Goal: Task Accomplishment & Management: Manage account settings

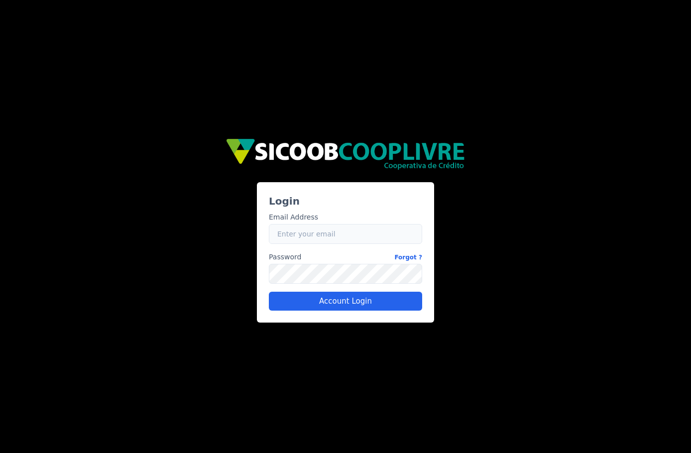
click at [316, 232] on input "Email" at bounding box center [345, 234] width 153 height 20
type input "caio.castro@fluna.io"
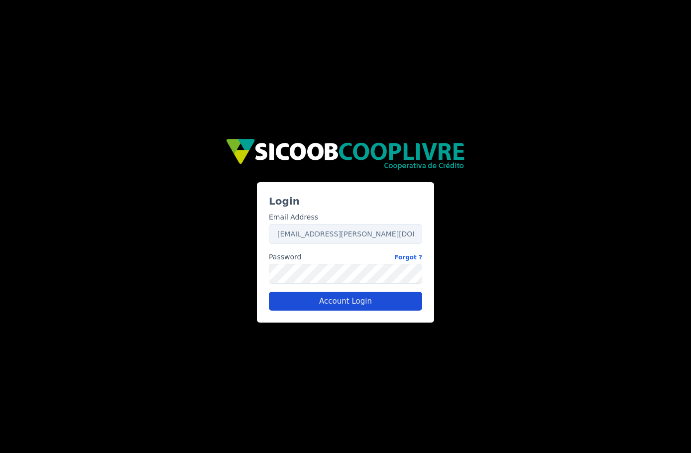
click at [302, 302] on button "Account Login" at bounding box center [345, 301] width 153 height 19
click at [328, 300] on button "Account Login" at bounding box center [345, 301] width 153 height 19
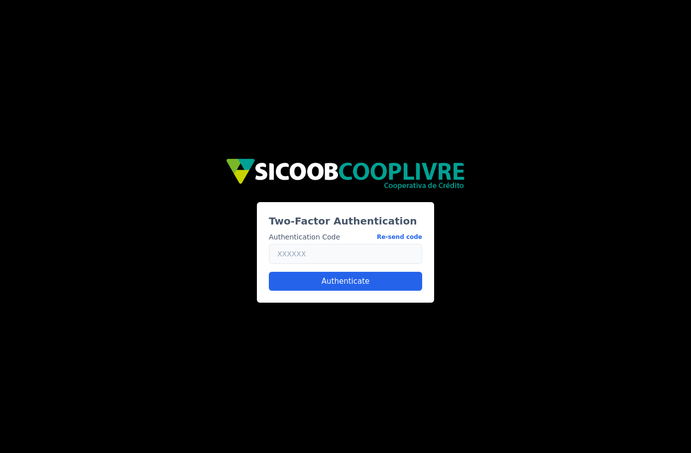
click at [331, 257] on input "text" at bounding box center [345, 254] width 153 height 20
paste input "924118"
type input "924118"
click at [309, 281] on button "Authenticate" at bounding box center [345, 281] width 153 height 19
click at [352, 275] on button "Authenticate" at bounding box center [345, 281] width 153 height 19
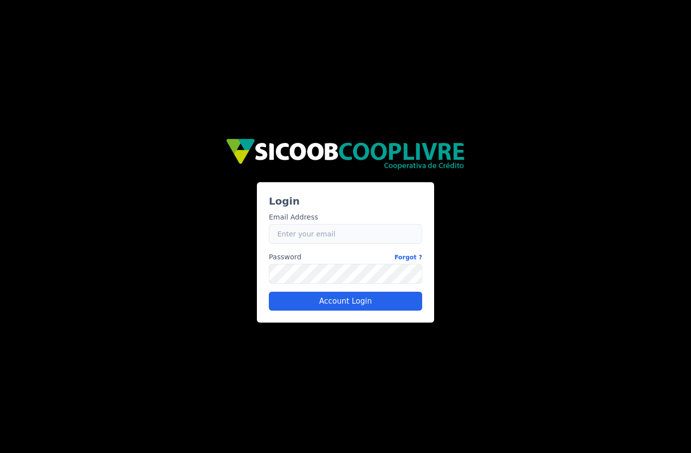
click at [312, 237] on input "Email" at bounding box center [345, 234] width 153 height 20
type input "caio.castro@fluna.io"
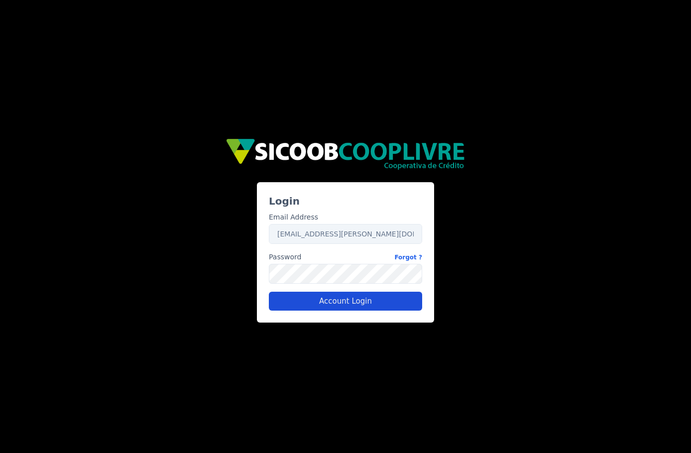
click at [295, 295] on button "Account Login" at bounding box center [345, 301] width 153 height 19
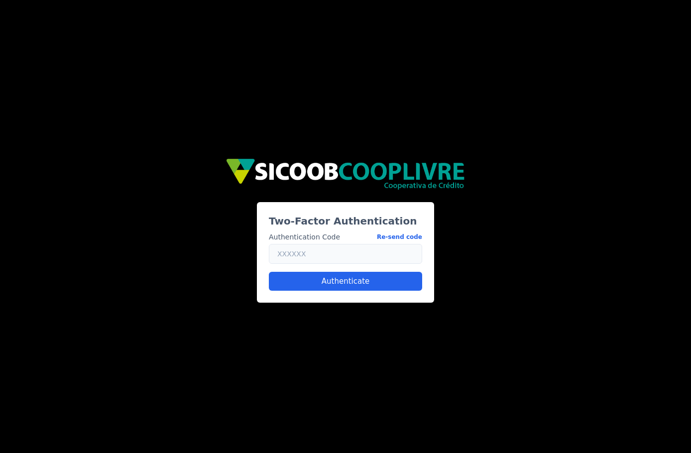
click at [337, 249] on input "text" at bounding box center [345, 254] width 153 height 20
paste input "283684"
type input "283684"
drag, startPoint x: 321, startPoint y: 292, endPoint x: 322, endPoint y: 281, distance: 11.0
click at [321, 292] on div "Two-Factor Authentication Authentication Code Re-send code 283684 Authenticate" at bounding box center [345, 252] width 177 height 100
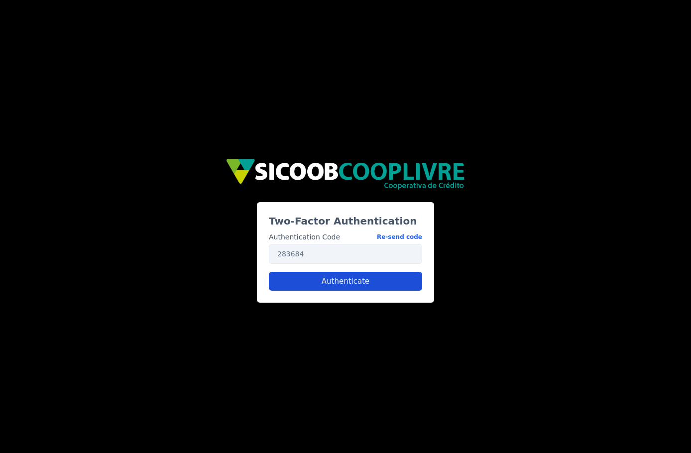
click at [323, 280] on button "Authenticate" at bounding box center [345, 281] width 153 height 19
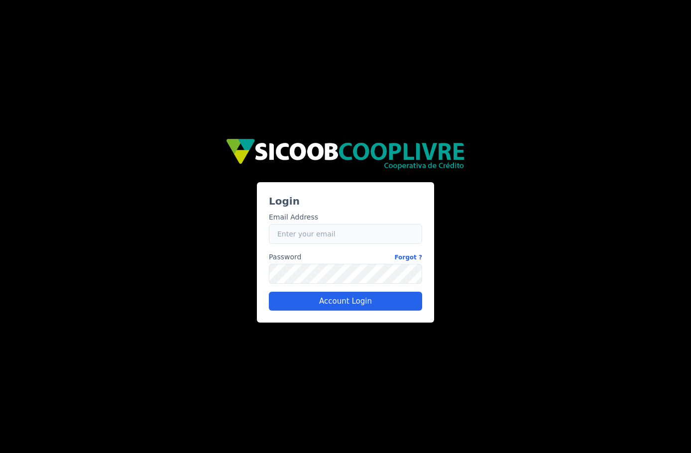
click at [334, 238] on input "Email" at bounding box center [345, 234] width 153 height 20
click at [375, 242] on input "Email" at bounding box center [345, 234] width 153 height 20
click at [329, 242] on input "rafael.barbosa@fluna.io" at bounding box center [345, 234] width 153 height 20
click at [361, 234] on input "rafael.barbosa@fluna.io" at bounding box center [345, 234] width 153 height 20
type input "caio.castro@fluna.io"
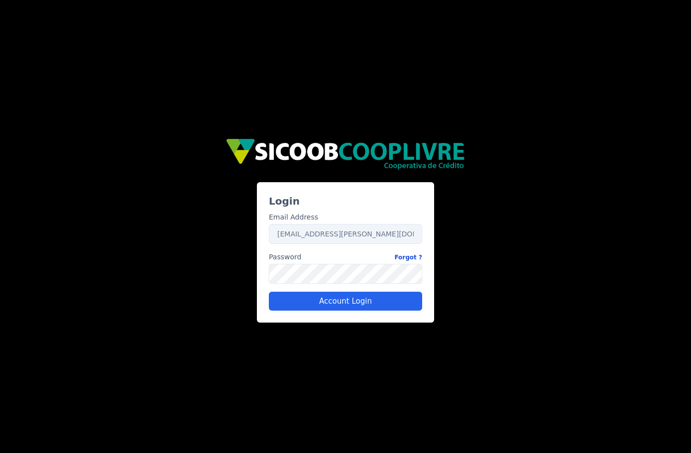
click at [414, 256] on link "Forgot ?" at bounding box center [408, 257] width 28 height 10
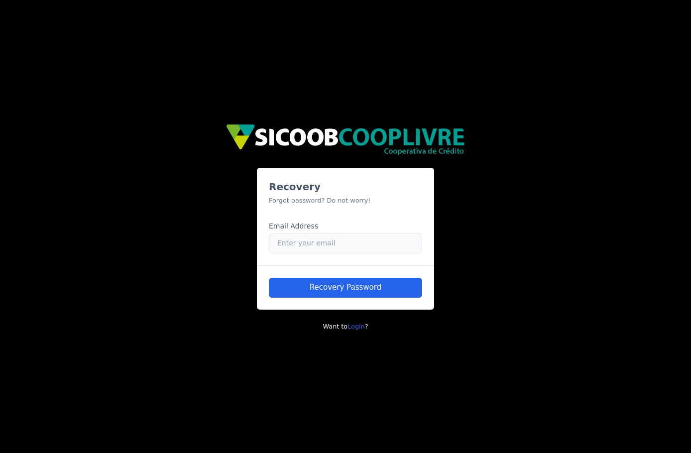
click at [302, 242] on input "Email" at bounding box center [345, 243] width 153 height 20
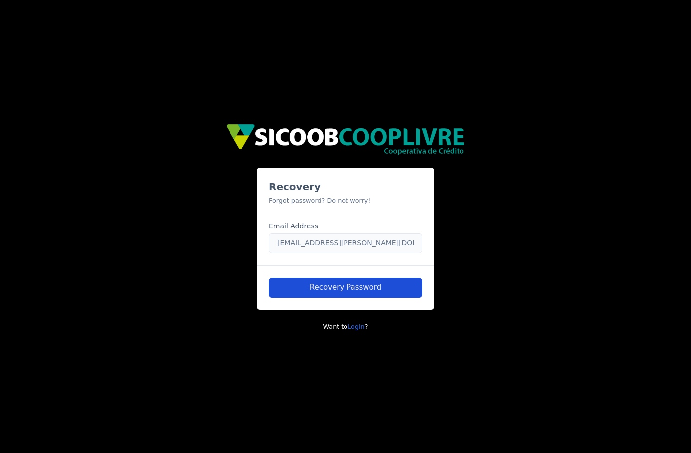
type input "caio.castro@fluna.io"
click at [298, 283] on button "Recovery Password" at bounding box center [345, 288] width 153 height 20
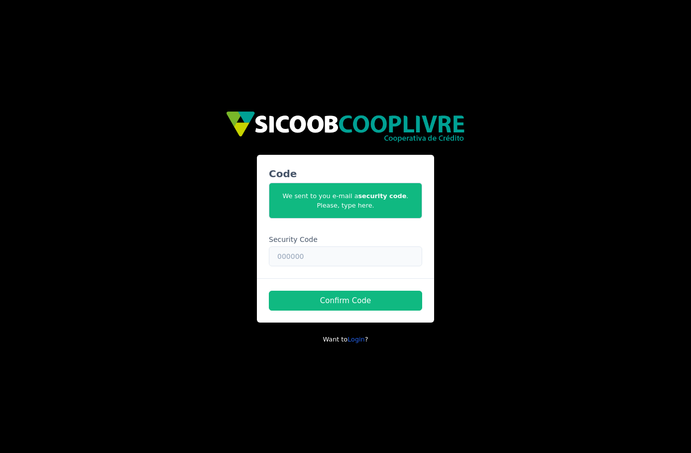
click at [315, 256] on input "text" at bounding box center [345, 256] width 153 height 20
paste input "876584"
type input "876584"
click at [327, 301] on button "Confirm Code" at bounding box center [345, 301] width 153 height 20
click at [339, 298] on button "Confirm Code" at bounding box center [345, 301] width 153 height 20
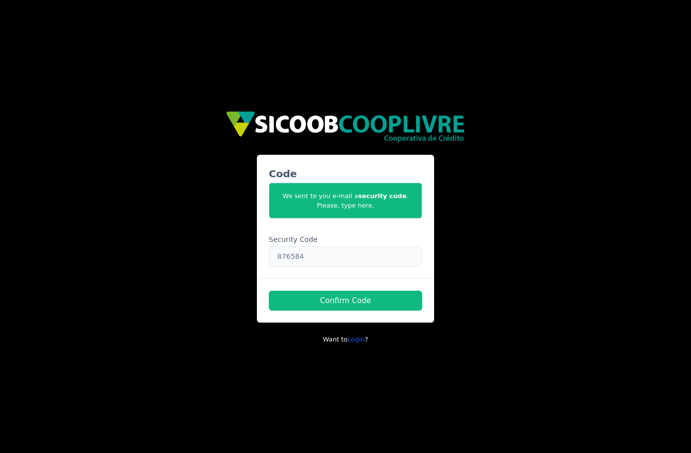
click at [325, 258] on input "876584" at bounding box center [345, 256] width 153 height 20
click at [349, 302] on button "Confirm Code" at bounding box center [345, 301] width 153 height 20
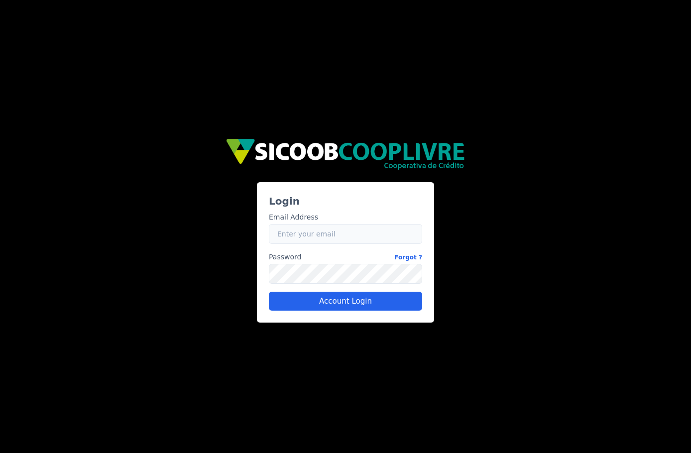
click at [338, 233] on input "Email" at bounding box center [345, 234] width 153 height 20
type input "caio.castro@fluna.io"
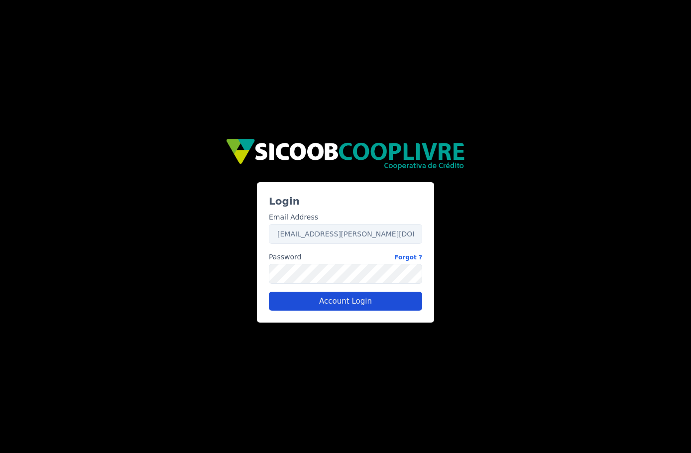
click at [320, 302] on button "Account Login" at bounding box center [345, 301] width 153 height 19
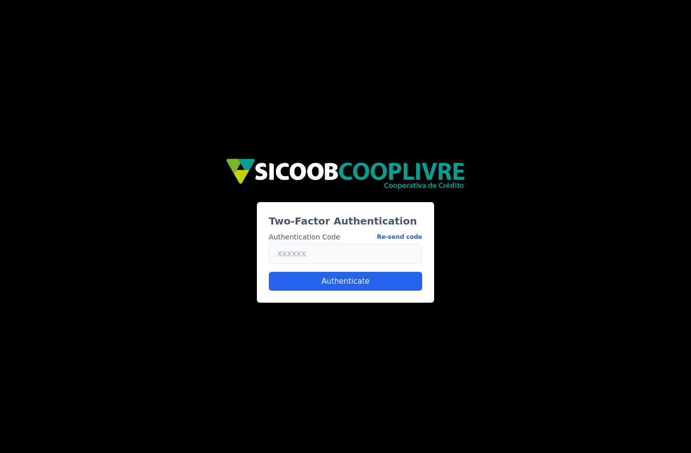
click at [346, 249] on input "text" at bounding box center [345, 254] width 153 height 20
paste input "147992"
type input "147992"
click at [340, 275] on button "Authenticate" at bounding box center [345, 281] width 153 height 19
